Goal: Information Seeking & Learning: Learn about a topic

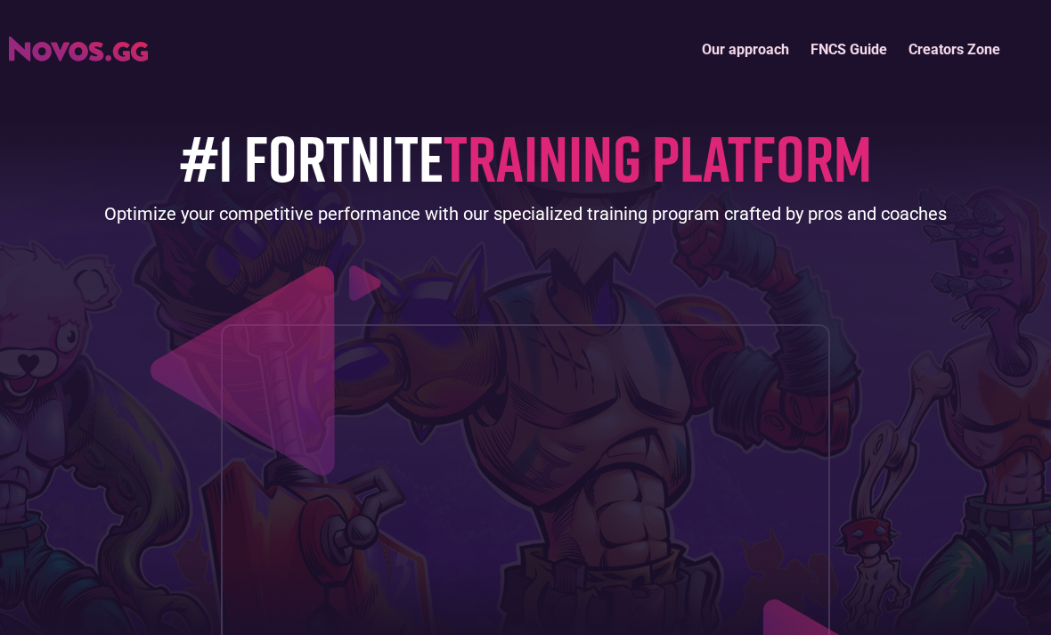
click at [784, 53] on link "Our approach" at bounding box center [745, 49] width 109 height 38
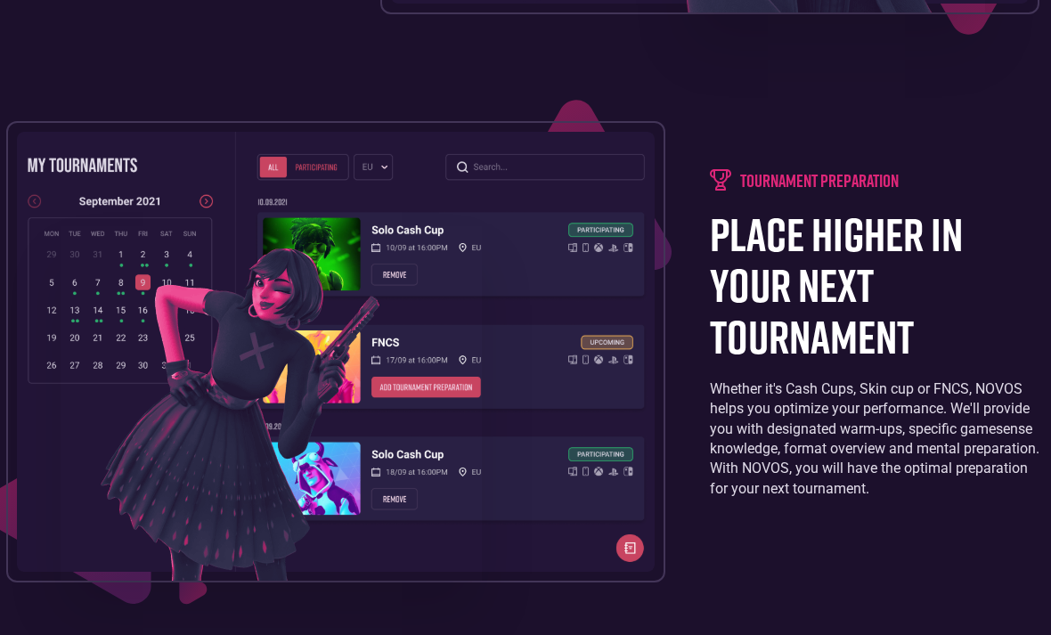
scroll to position [2181, 3]
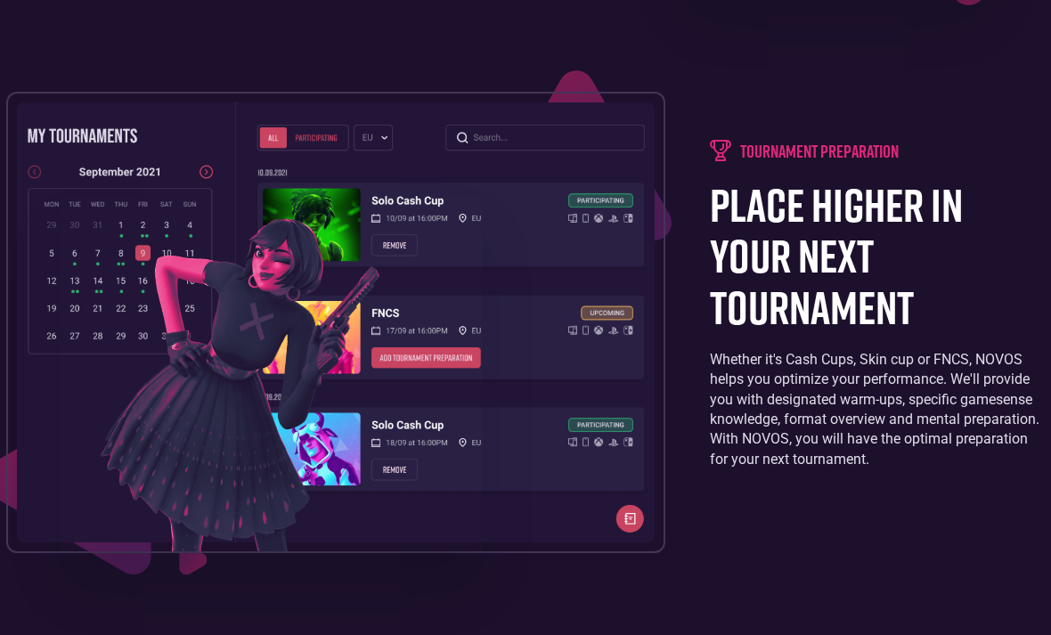
click at [139, 314] on img at bounding box center [271, 374] width 421 height 355
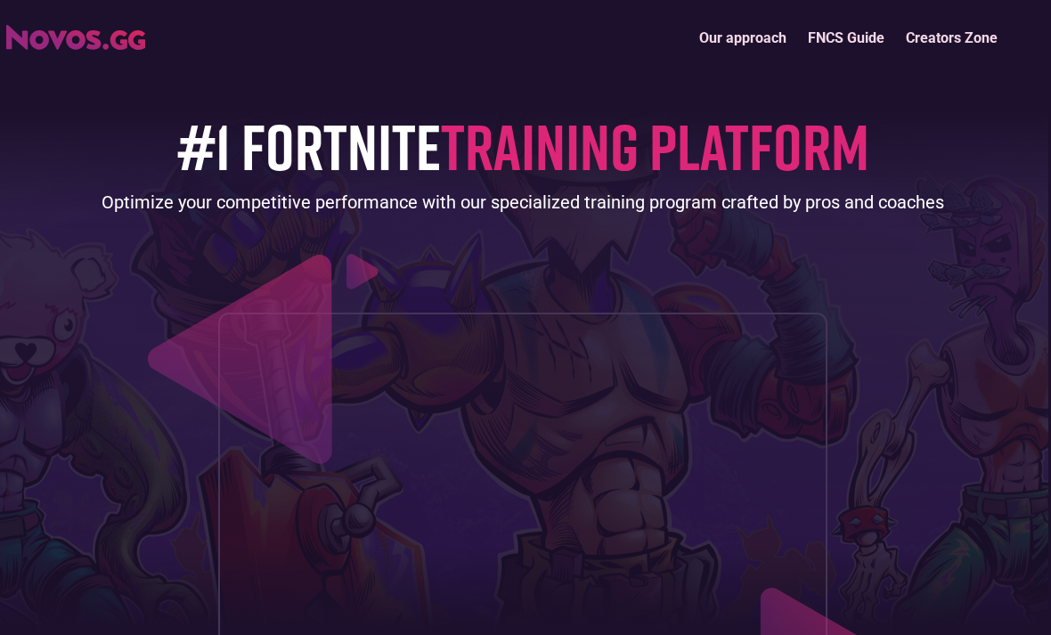
scroll to position [0, 3]
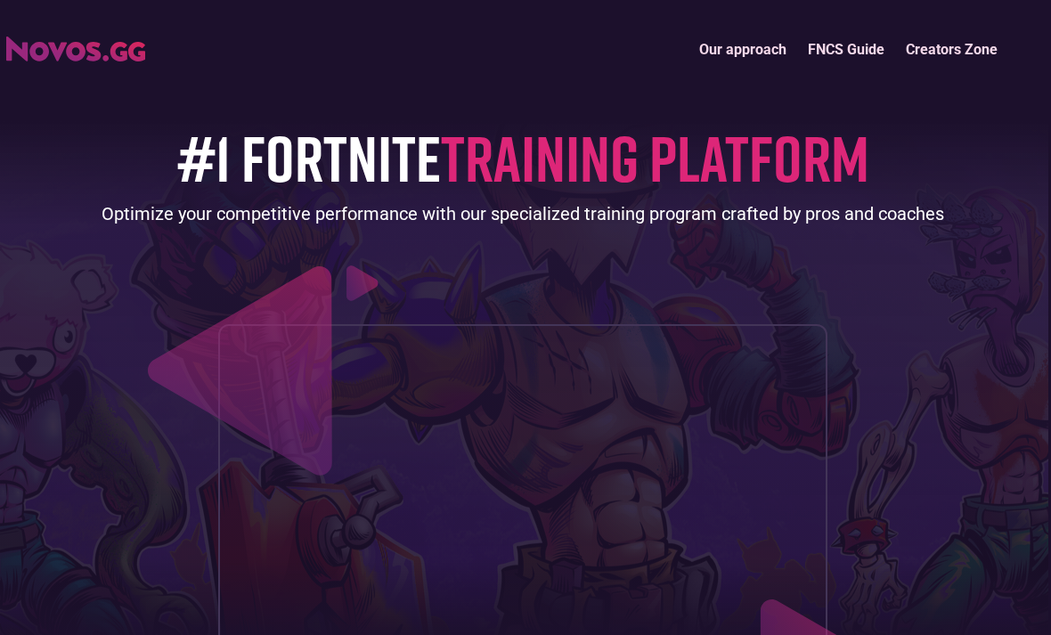
click at [939, 46] on link "Creators Zone" at bounding box center [951, 49] width 113 height 38
click at [819, 51] on link "FNCS Guide" at bounding box center [846, 49] width 98 height 38
